Goal: Task Accomplishment & Management: Complete application form

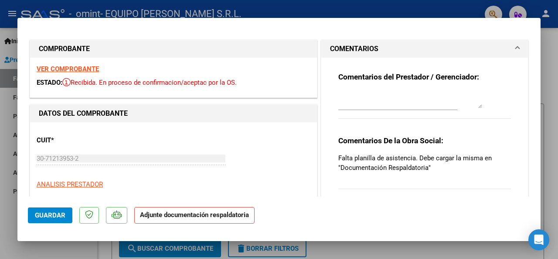
click at [548, 61] on div at bounding box center [279, 129] width 558 height 259
type input "$ 0,00"
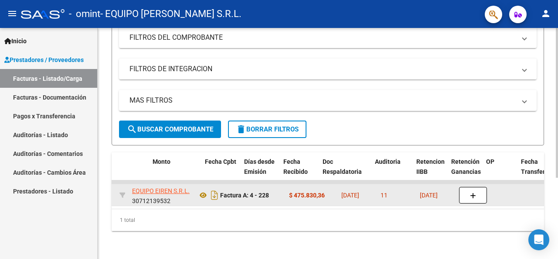
scroll to position [0, 423]
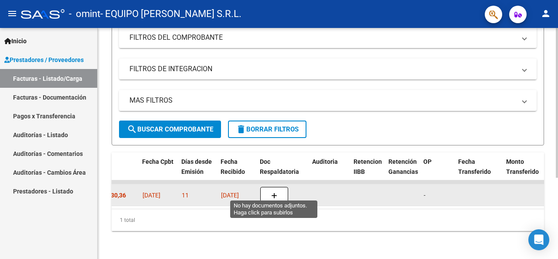
click at [272, 192] on icon "button" at bounding box center [274, 195] width 6 height 7
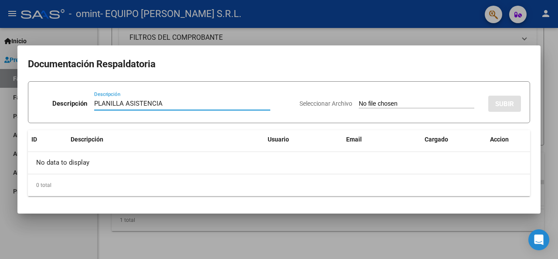
type input "PLANILLA ASISTENCIA"
click at [419, 106] on input "Seleccionar Archivo" at bounding box center [417, 104] width 116 height 8
type input "C:\fakepath\PERUCCA PLANILLA AIE agosto.pdf"
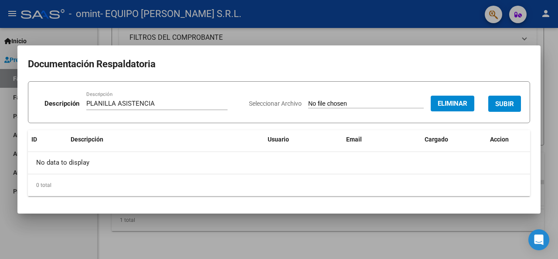
click at [499, 103] on span "SUBIR" at bounding box center [504, 104] width 19 height 8
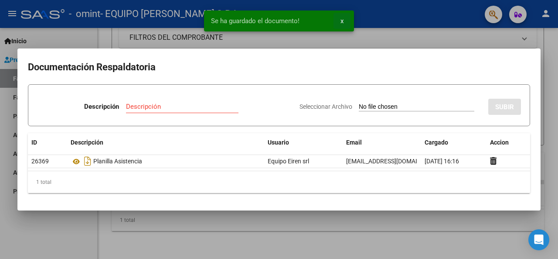
click at [344, 21] on button "x" at bounding box center [342, 21] width 17 height 16
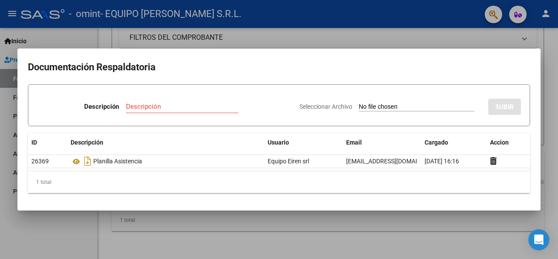
click at [396, 33] on div at bounding box center [279, 129] width 558 height 259
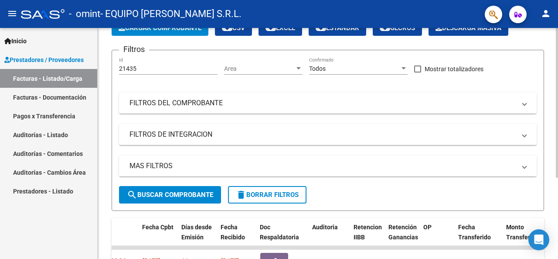
scroll to position [0, 0]
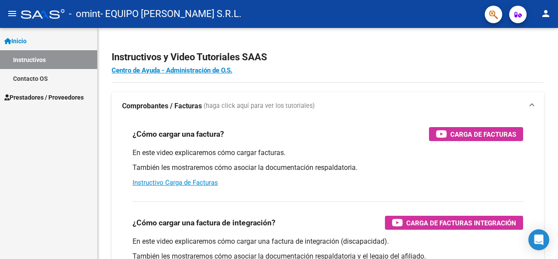
click at [81, 96] on span "Prestadores / Proveedores" at bounding box center [43, 97] width 79 height 10
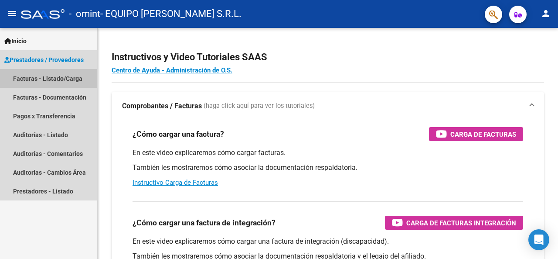
click at [43, 83] on link "Facturas - Listado/Carga" at bounding box center [48, 78] width 97 height 19
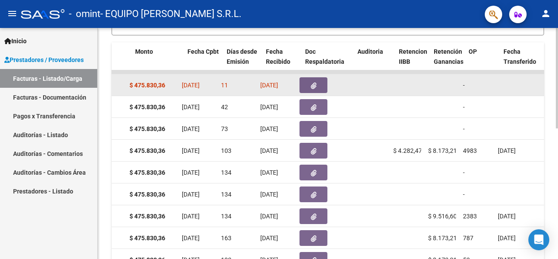
scroll to position [0, 378]
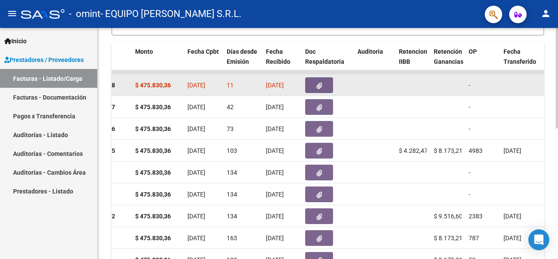
click at [318, 85] on icon "button" at bounding box center [320, 85] width 6 height 7
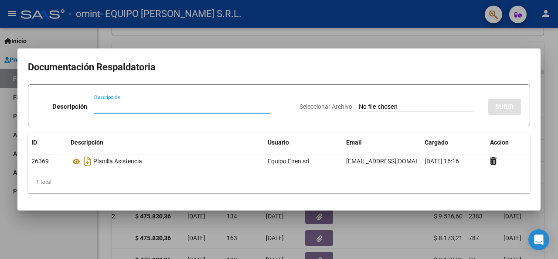
click at [443, 23] on div at bounding box center [279, 129] width 558 height 259
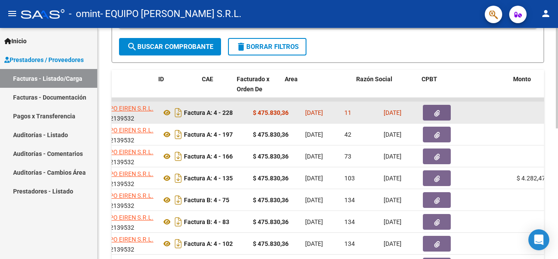
scroll to position [0, 0]
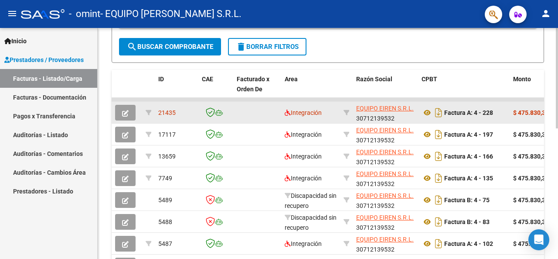
click at [131, 111] on button "button" at bounding box center [125, 113] width 20 height 16
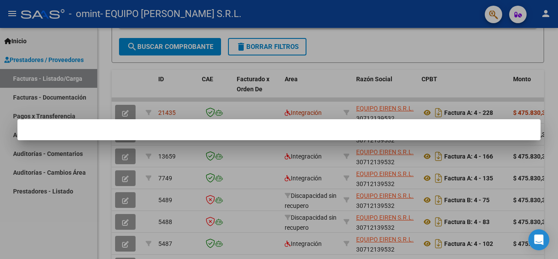
click at [171, 89] on div at bounding box center [279, 129] width 558 height 259
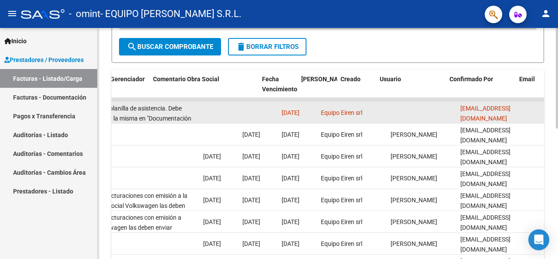
scroll to position [0, 1343]
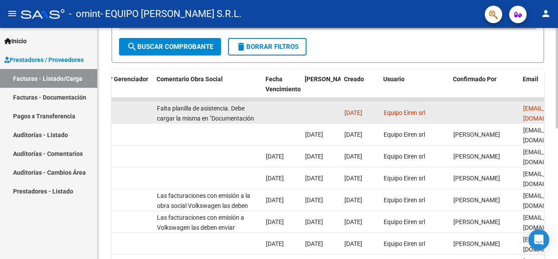
click at [213, 111] on div "Falta planilla de asistencia. Debe cargar la misma en "Documentación Respaldato…" at bounding box center [208, 112] width 102 height 18
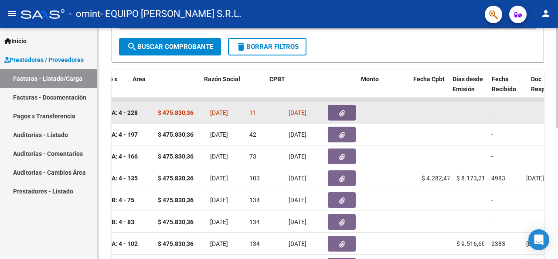
scroll to position [0, 0]
